Goal: Check status: Check status

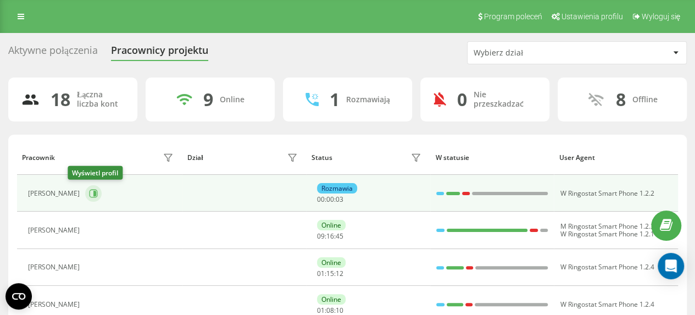
click at [93, 193] on icon at bounding box center [94, 193] width 3 height 5
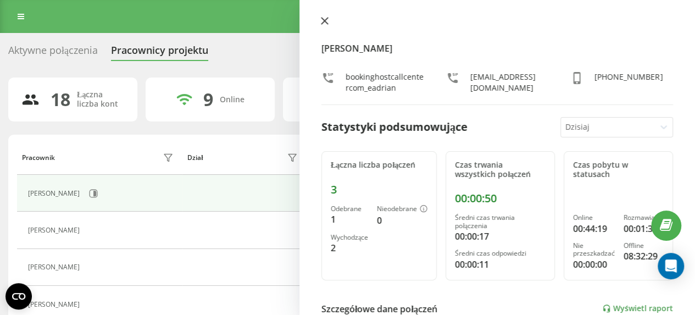
click at [324, 20] on icon at bounding box center [325, 21] width 7 height 7
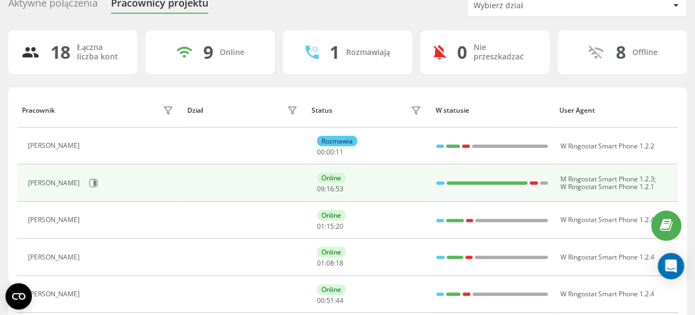
scroll to position [110, 0]
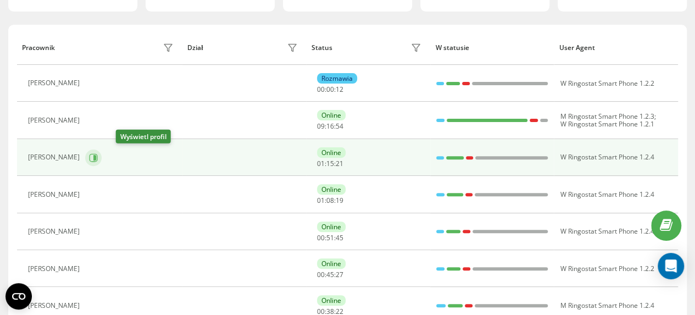
click at [96, 156] on icon at bounding box center [94, 156] width 3 height 5
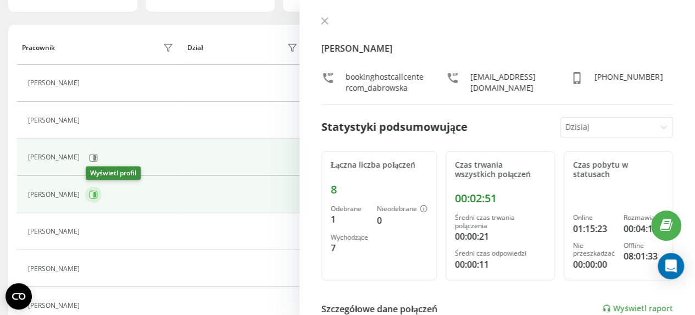
click at [96, 194] on icon at bounding box center [94, 194] width 3 height 5
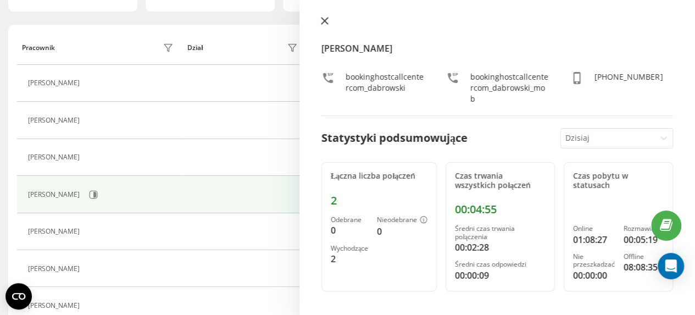
click at [328, 18] on icon at bounding box center [325, 21] width 7 height 7
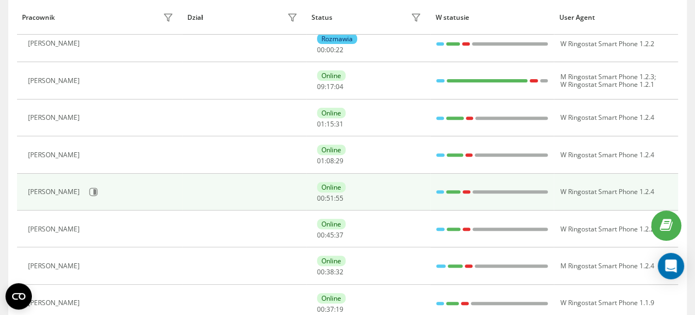
scroll to position [165, 0]
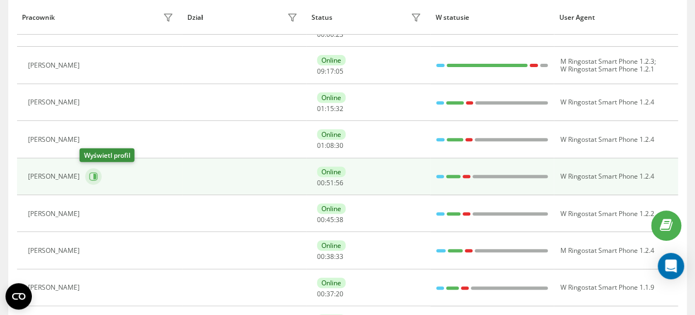
click at [89, 175] on icon at bounding box center [93, 176] width 9 height 9
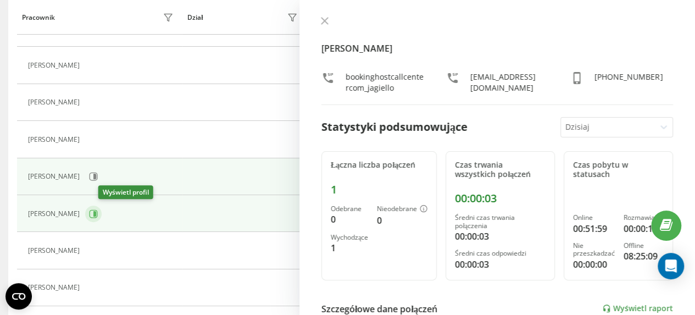
click at [96, 213] on icon at bounding box center [94, 213] width 3 height 5
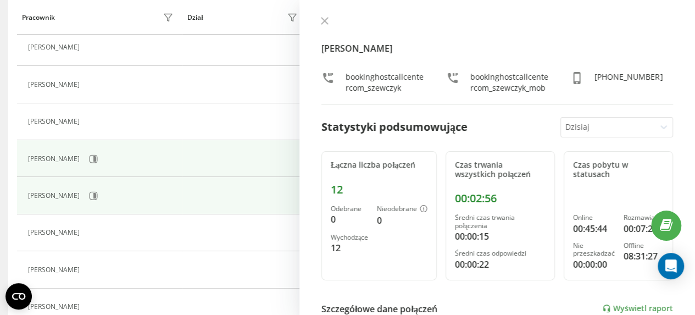
scroll to position [275, 0]
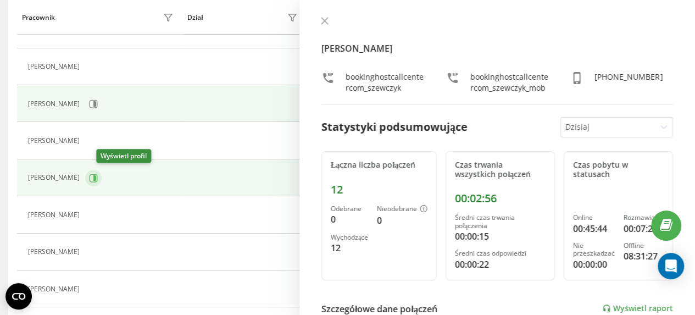
click at [98, 179] on icon at bounding box center [93, 178] width 9 height 9
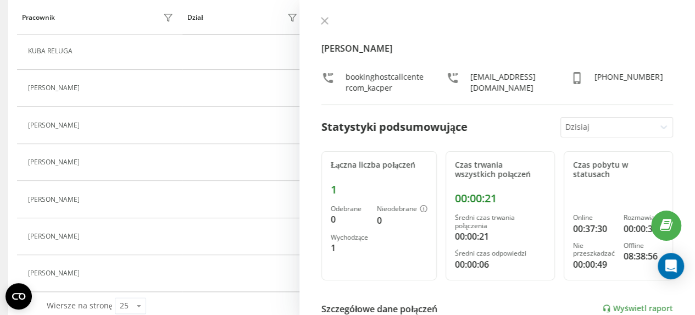
scroll to position [564, 0]
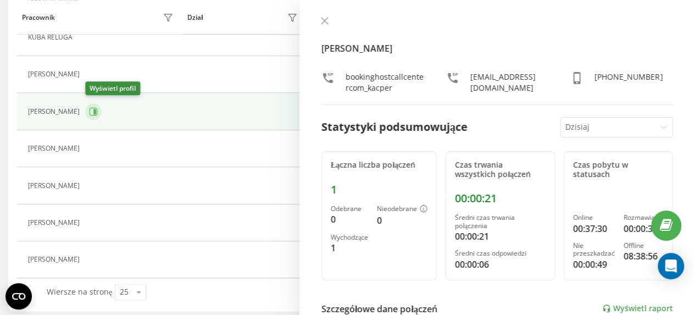
click at [96, 109] on icon at bounding box center [94, 111] width 3 height 5
click at [324, 19] on icon at bounding box center [325, 21] width 8 height 8
